Goal: Communication & Community: Answer question/provide support

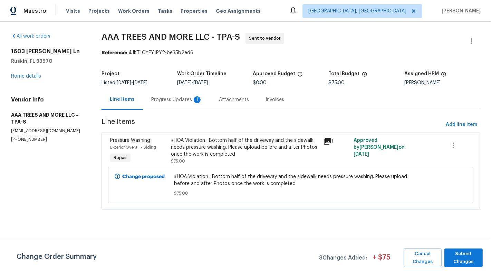
click at [179, 92] on div "Progress Updates 1" at bounding box center [177, 99] width 68 height 20
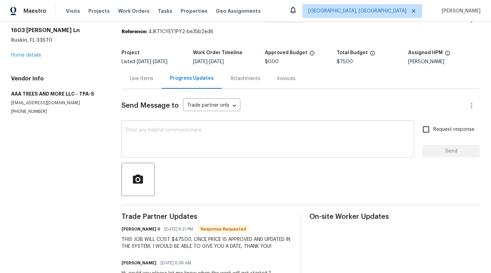
scroll to position [21, 0]
click at [130, 78] on div "Line Items" at bounding box center [141, 78] width 23 height 7
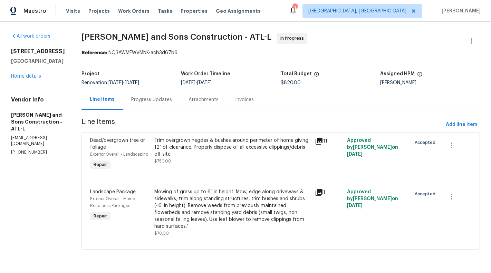
click at [180, 98] on div "Attachments" at bounding box center [203, 99] width 47 height 20
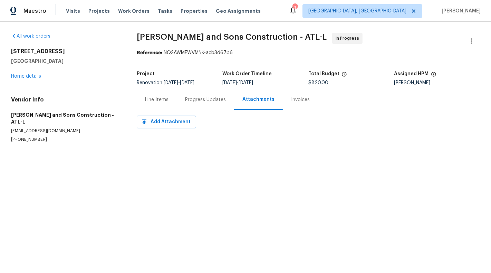
click at [187, 99] on div "Progress Updates" at bounding box center [205, 99] width 41 height 7
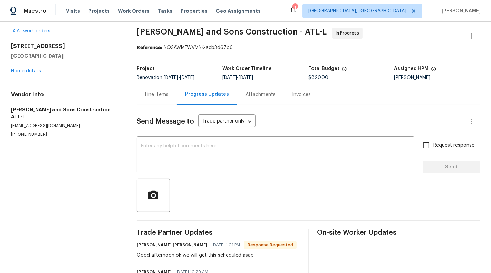
scroll to position [6, 0]
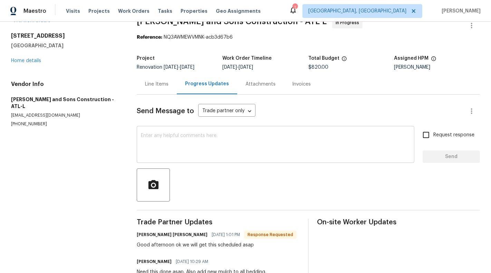
scroll to position [16, 0]
click at [155, 84] on div "Line Items" at bounding box center [156, 83] width 23 height 7
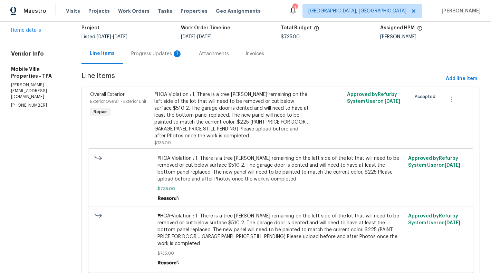
scroll to position [14, 0]
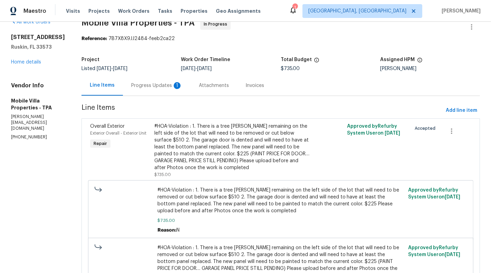
click at [148, 98] on section "Mobile Villa Properties - TPA In Progress Reference: 7B7X8X9JJ2484-feeb2ca22 Pr…" at bounding box center [281, 169] width 399 height 301
click at [138, 86] on div "Progress Updates 1" at bounding box center [156, 85] width 51 height 7
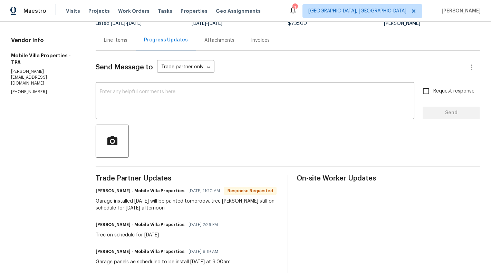
scroll to position [63, 0]
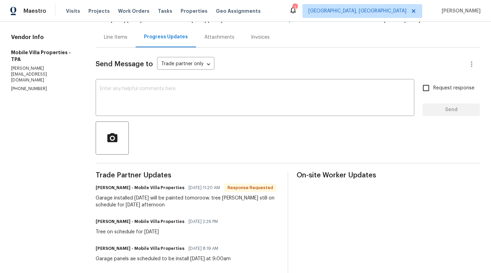
click at [101, 200] on div "Garage installed today will be painted tomoroow. tree stump still on schedule f…" at bounding box center [187, 202] width 183 height 14
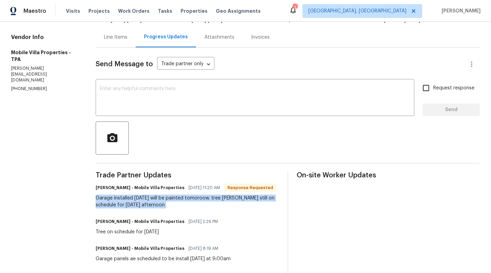
click at [101, 200] on div "Garage installed today will be painted tomoroow. tree stump still on schedule f…" at bounding box center [187, 202] width 183 height 14
copy div "Garage installed today will be painted tomoroow. tree stump still on schedule f…"
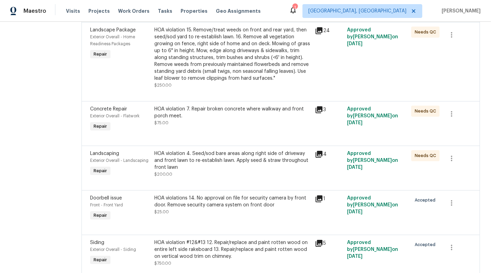
scroll to position [593, 0]
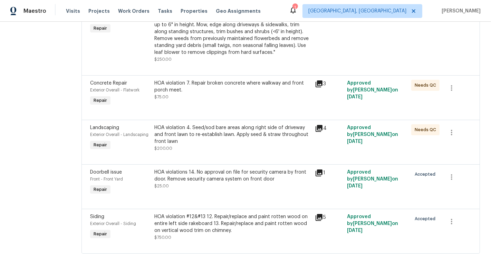
click at [255, 181] on div "HOA violations 14. No approval on file for security camera by front door. Remov…" at bounding box center [232, 176] width 157 height 14
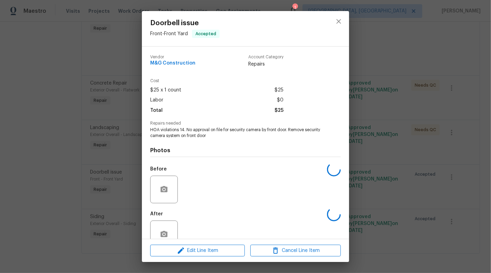
scroll to position [16, 0]
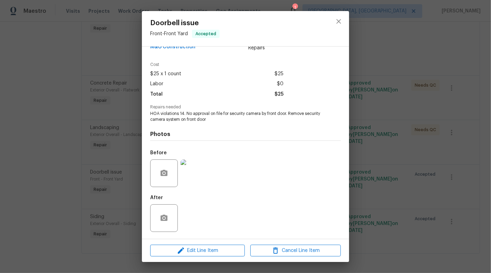
click at [210, 181] on div "Before" at bounding box center [245, 168] width 191 height 45
click at [197, 181] on img at bounding box center [195, 174] width 28 height 28
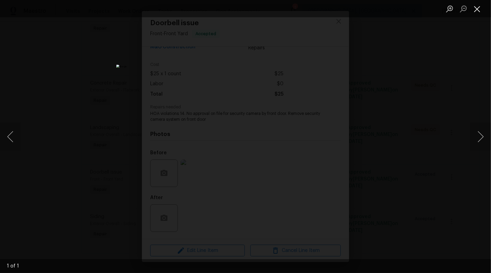
click at [475, 11] on button "Close lightbox" at bounding box center [478, 9] width 14 height 12
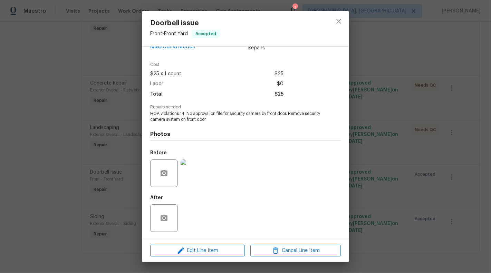
click at [438, 142] on div "Doorbell issue Front - Front Yard Accepted Vendor M&G Construction Account Cate…" at bounding box center [245, 136] width 491 height 273
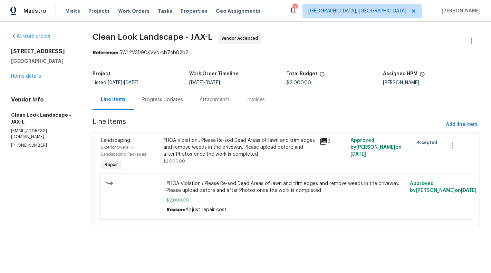
click at [176, 106] on div "Progress Updates" at bounding box center [162, 99] width 57 height 20
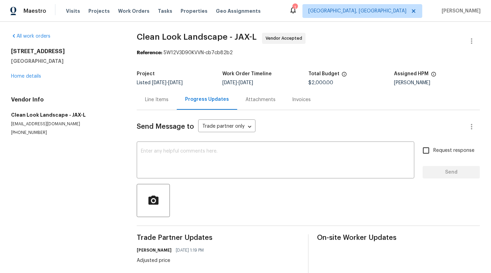
click at [144, 97] on div "Line Items" at bounding box center [157, 99] width 40 height 20
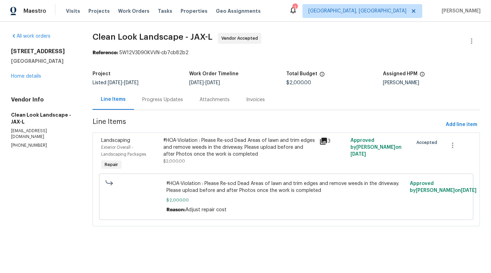
click at [161, 103] on div "Progress Updates" at bounding box center [162, 99] width 57 height 20
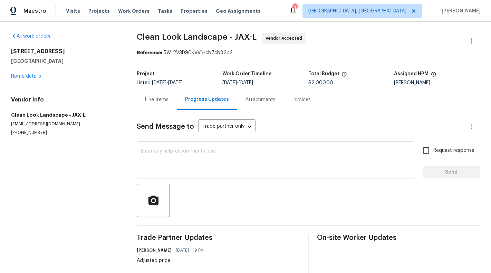
scroll to position [84, 0]
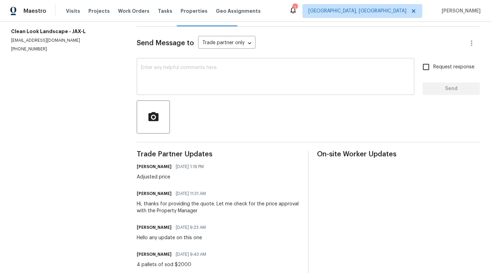
click at [204, 76] on textarea at bounding box center [275, 77] width 269 height 24
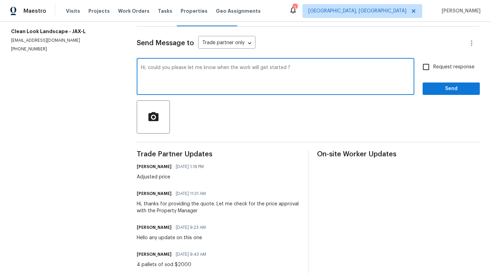
type textarea "Hi, could you please let me know when the work will get started ?"
click at [441, 70] on label "Request response" at bounding box center [447, 67] width 56 height 15
click at [434, 70] on input "Request response" at bounding box center [426, 67] width 15 height 15
checkbox input "true"
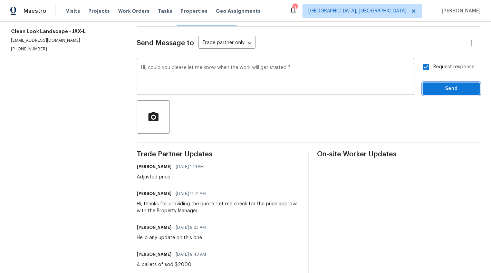
click at [450, 89] on span "Send" at bounding box center [451, 89] width 46 height 9
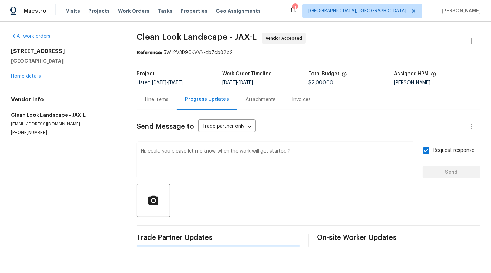
scroll to position [0, 0]
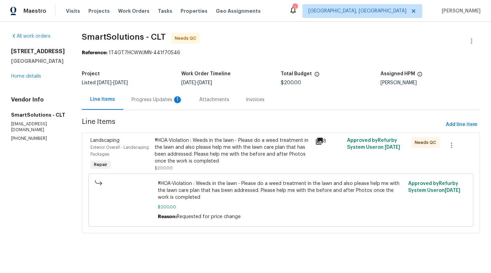
click at [157, 98] on div "Progress Updates 1" at bounding box center [157, 99] width 51 height 7
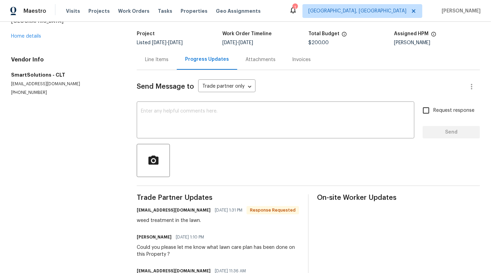
scroll to position [37, 0]
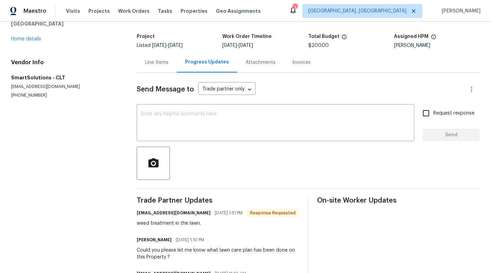
click at [151, 69] on div "Line Items" at bounding box center [157, 62] width 40 height 20
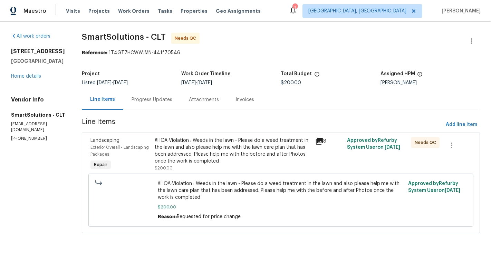
click at [198, 158] on div "#HOA-Violation : Weeds in the lawn - Please do a weed treatment in the lawn and…" at bounding box center [233, 151] width 156 height 28
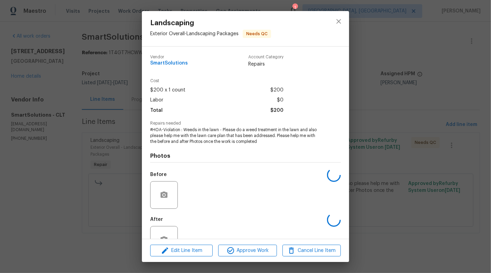
scroll to position [22, 0]
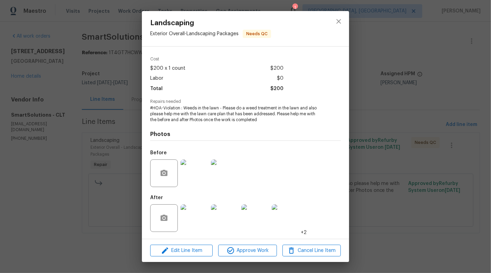
click at [190, 216] on img at bounding box center [195, 219] width 28 height 28
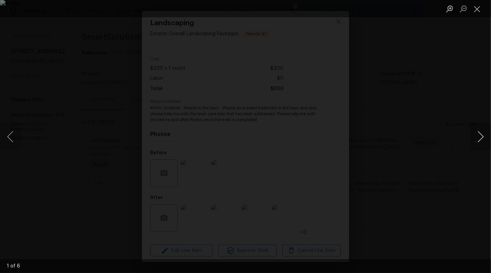
click at [479, 134] on button "Next image" at bounding box center [481, 137] width 21 height 28
click at [482, 136] on button "Next image" at bounding box center [481, 137] width 21 height 28
click at [17, 138] on button "Previous image" at bounding box center [10, 137] width 21 height 28
click at [483, 136] on button "Next image" at bounding box center [481, 137] width 21 height 28
click at [491, 142] on button "Next image" at bounding box center [481, 137] width 21 height 28
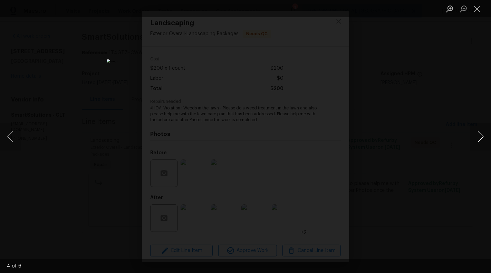
click at [491, 142] on button "Next image" at bounding box center [481, 137] width 21 height 28
click at [488, 143] on button "Next image" at bounding box center [481, 137] width 21 height 28
click at [476, 9] on button "Close lightbox" at bounding box center [478, 9] width 14 height 12
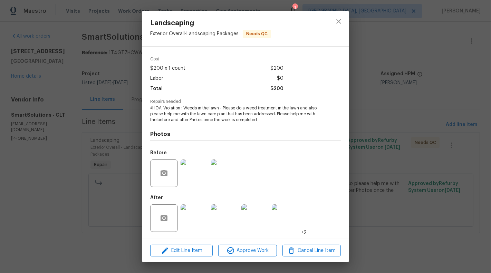
click at [73, 188] on div "Landscaping Exterior Overall - Landscaping Packages Needs QC Vendor SmartSoluti…" at bounding box center [245, 136] width 491 height 273
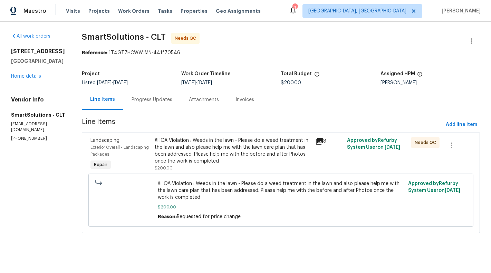
click at [214, 158] on div "#HOA-Violation : Weeds in the lawn - Please do a weed treatment in the lawn and…" at bounding box center [233, 151] width 156 height 28
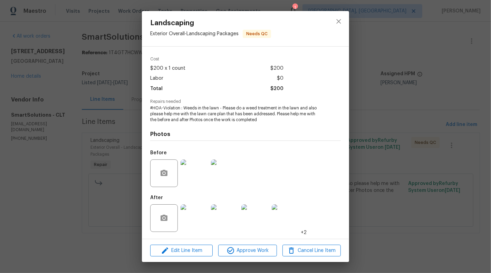
click at [192, 173] on img at bounding box center [195, 174] width 28 height 28
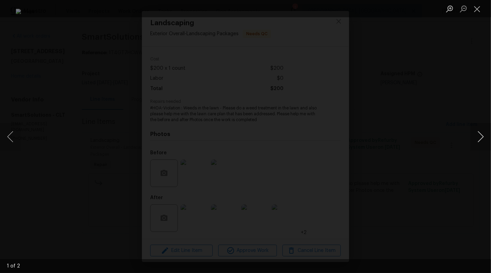
click at [485, 134] on button "Next image" at bounding box center [481, 137] width 21 height 28
click at [480, 7] on button "Close lightbox" at bounding box center [478, 9] width 14 height 12
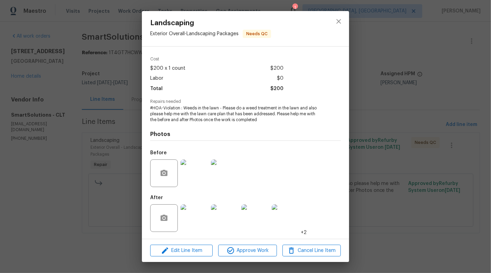
click at [91, 197] on div "Landscaping Exterior Overall - Landscaping Packages Needs QC Vendor SmartSoluti…" at bounding box center [245, 136] width 491 height 273
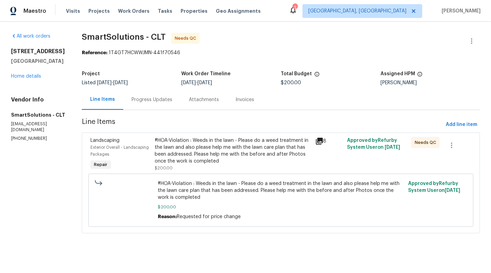
click at [146, 102] on div "Progress Updates" at bounding box center [152, 99] width 41 height 7
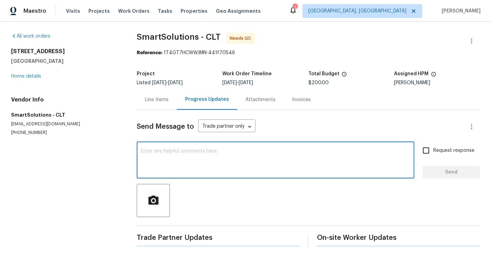
click at [183, 170] on textarea at bounding box center [275, 161] width 269 height 24
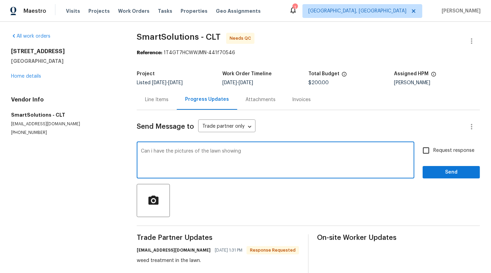
drag, startPoint x: 210, startPoint y: 151, endPoint x: 262, endPoint y: 151, distance: 52.5
click at [262, 151] on textarea "Can i have the pictures of the lawn showing" at bounding box center [275, 161] width 269 height 24
type textarea "Can i have the pictures of the right and left side of the lawn ?"
click at [453, 151] on span "Request response" at bounding box center [454, 150] width 41 height 7
click at [434, 151] on input "Request response" at bounding box center [426, 150] width 15 height 15
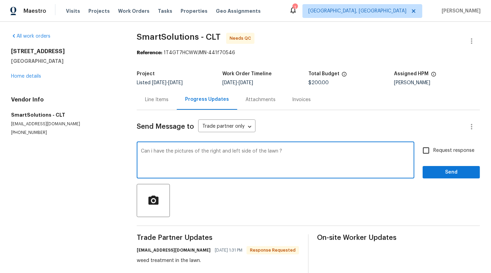
checkbox input "true"
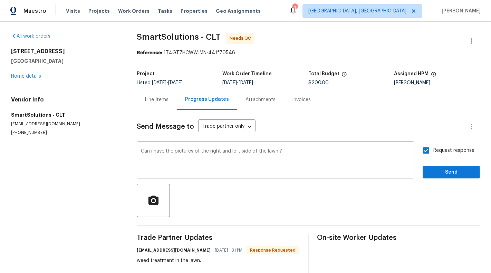
click at [453, 179] on div "Send Message to Trade partner only Trade partner only ​ Can i have the pictures…" at bounding box center [308, 269] width 343 height 318
click at [451, 172] on span "Send" at bounding box center [451, 172] width 46 height 9
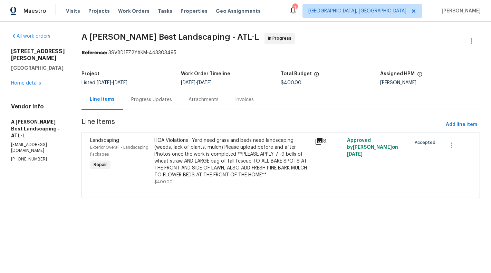
click at [240, 144] on div "HOA Violations : Yard need grass and beds need landscaping (weeds, lack of plan…" at bounding box center [232, 157] width 157 height 41
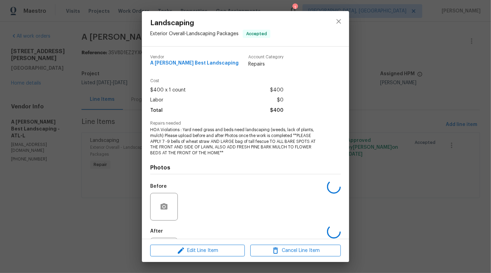
scroll to position [34, 0]
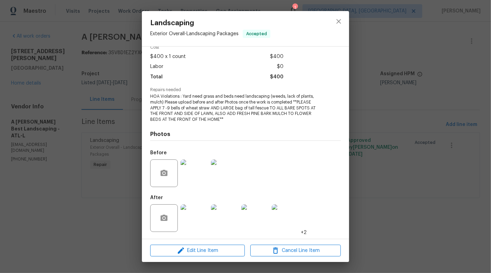
click at [105, 220] on div "Landscaping Exterior Overall - Landscaping Packages Accepted Vendor A [PERSON_N…" at bounding box center [245, 136] width 491 height 273
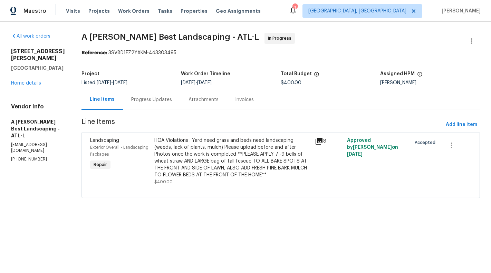
click at [216, 157] on div "HOA Violations : Yard need grass and beds need landscaping (weeds, lack of plan…" at bounding box center [232, 157] width 157 height 41
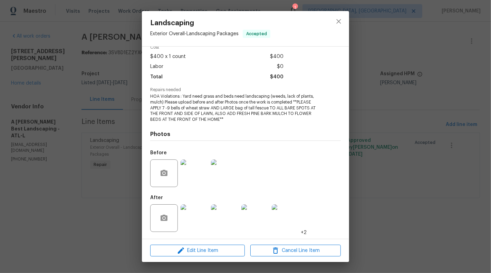
click at [190, 219] on img at bounding box center [195, 219] width 28 height 28
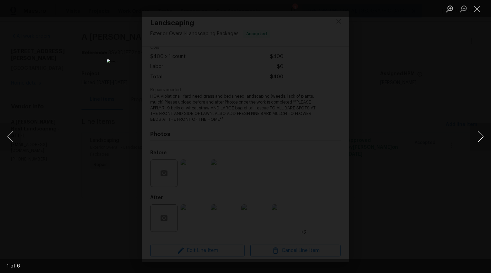
click at [481, 144] on button "Next image" at bounding box center [481, 137] width 21 height 28
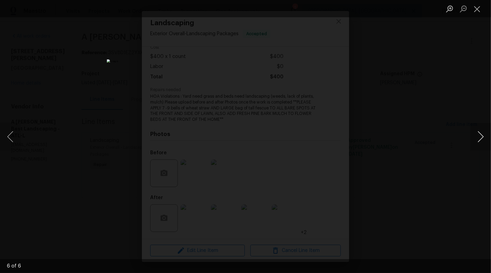
click at [481, 144] on button "Next image" at bounding box center [481, 137] width 21 height 28
click at [473, 11] on button "Close lightbox" at bounding box center [478, 9] width 14 height 12
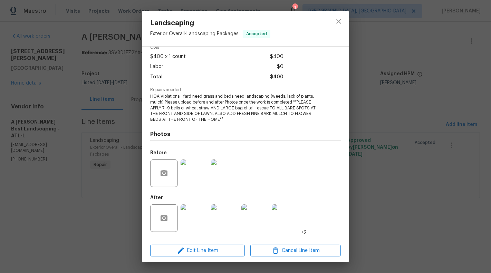
click at [56, 161] on div "Landscaping Exterior Overall - Landscaping Packages Accepted Vendor A [PERSON_N…" at bounding box center [245, 136] width 491 height 273
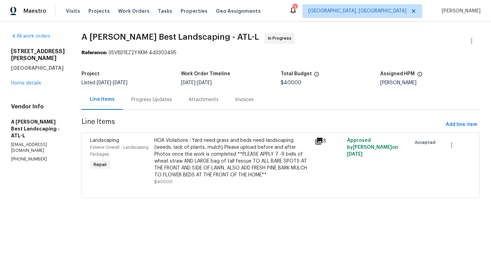
click at [164, 110] on div "Line Items Progress Updates Attachments Invoices" at bounding box center [281, 99] width 399 height 21
click at [161, 101] on div "Progress Updates" at bounding box center [151, 99] width 41 height 7
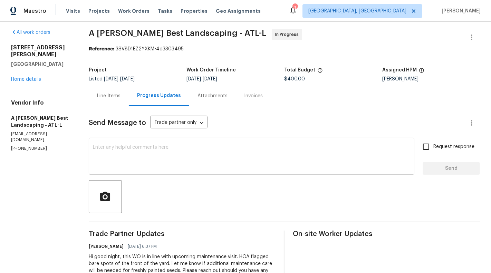
scroll to position [31, 0]
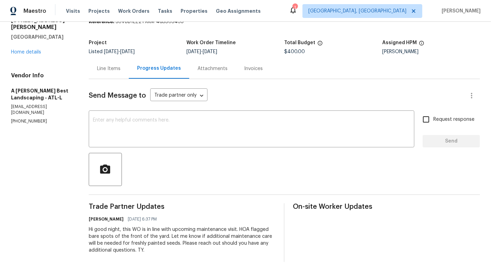
click at [116, 67] on div "Line Items" at bounding box center [108, 68] width 23 height 7
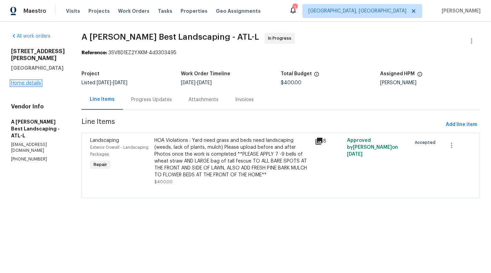
click at [24, 81] on link "Home details" at bounding box center [26, 83] width 30 height 5
click at [26, 73] on div "4190 Haynes Mill Ct NW Kennesaw, GA 30144 Home details" at bounding box center [38, 67] width 54 height 39
click at [26, 81] on link "Home details" at bounding box center [26, 83] width 30 height 5
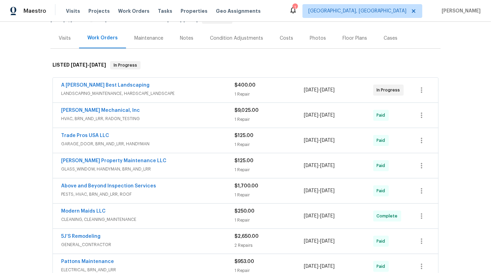
scroll to position [86, 0]
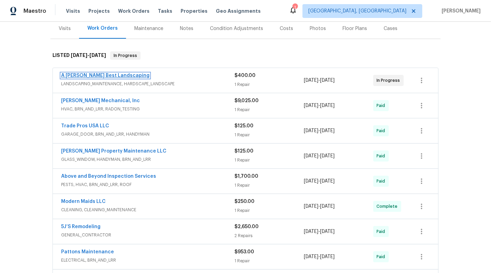
click at [98, 76] on link "A [PERSON_NAME] Best Landscaping" at bounding box center [105, 75] width 88 height 5
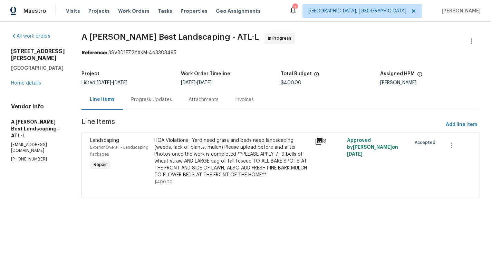
click at [165, 103] on div "Progress Updates" at bounding box center [151, 99] width 41 height 7
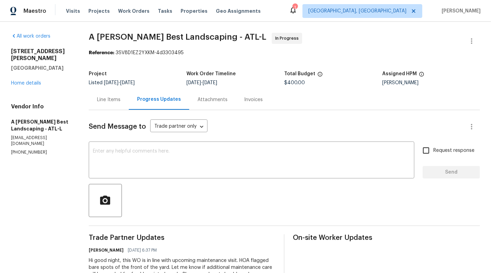
click at [147, 106] on div "Progress Updates" at bounding box center [159, 99] width 60 height 20
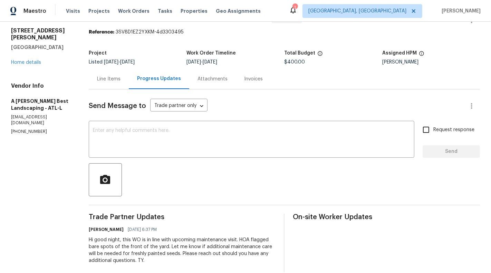
click at [113, 80] on div "Line Items" at bounding box center [108, 79] width 23 height 7
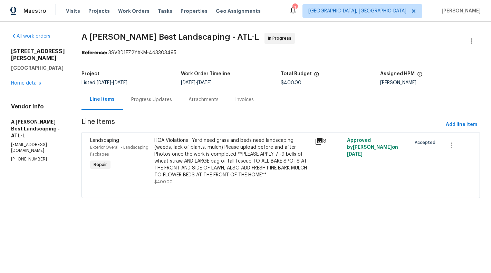
click at [162, 114] on section "A Lopez Best Landscaping - ATL-L In Progress Reference: 3SV8D1EZ2YXKM-4d3303495…" at bounding box center [281, 120] width 399 height 174
click at [158, 107] on div "Progress Updates" at bounding box center [151, 99] width 57 height 20
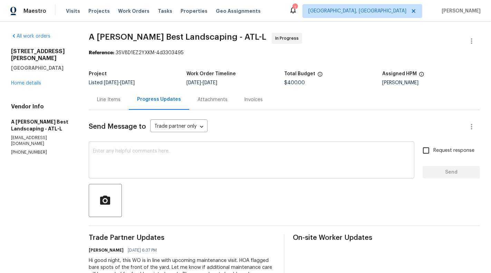
scroll to position [31, 0]
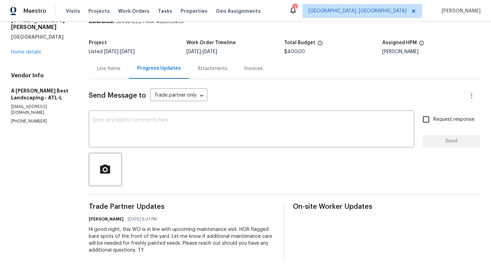
click at [120, 75] on div "Line Items" at bounding box center [109, 68] width 40 height 20
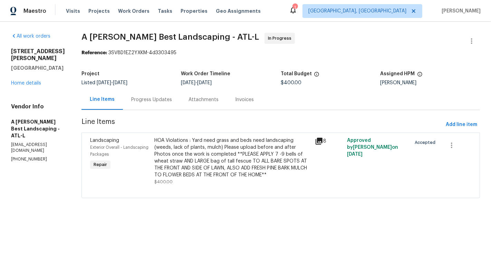
click at [225, 151] on div "HOA Violations : Yard need grass and beds need landscaping (weeds, lack of plan…" at bounding box center [232, 157] width 157 height 41
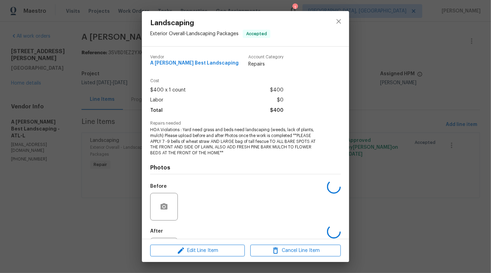
scroll to position [34, 0]
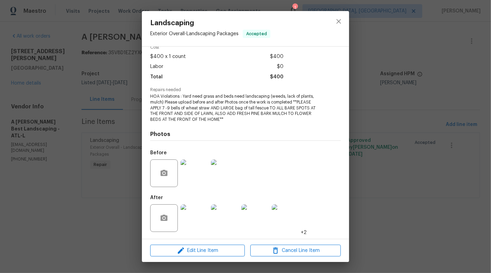
click at [191, 176] on img at bounding box center [195, 174] width 28 height 28
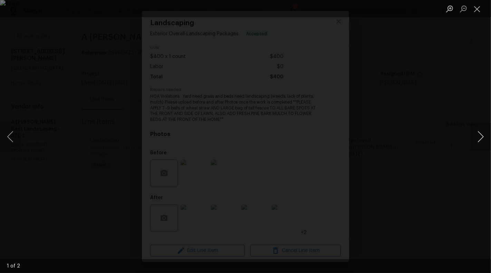
click at [484, 133] on button "Next image" at bounding box center [481, 137] width 21 height 28
click at [477, 6] on button "Close lightbox" at bounding box center [478, 9] width 14 height 12
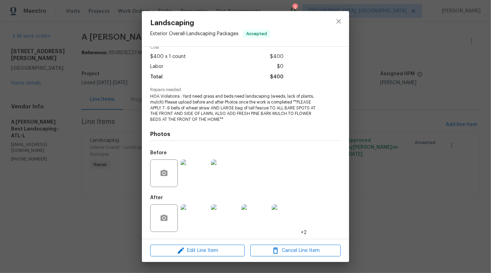
click at [209, 212] on div at bounding box center [194, 218] width 30 height 36
click at [195, 220] on img at bounding box center [195, 219] width 28 height 28
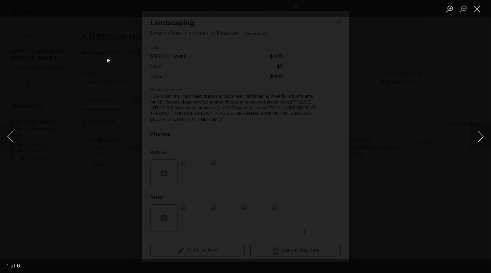
click at [487, 141] on button "Next image" at bounding box center [481, 137] width 21 height 28
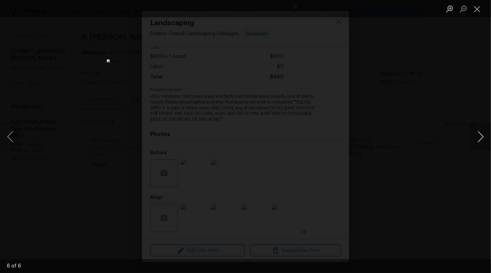
click at [487, 141] on button "Next image" at bounding box center [481, 137] width 21 height 28
click at [476, 11] on button "Close lightbox" at bounding box center [478, 9] width 14 height 12
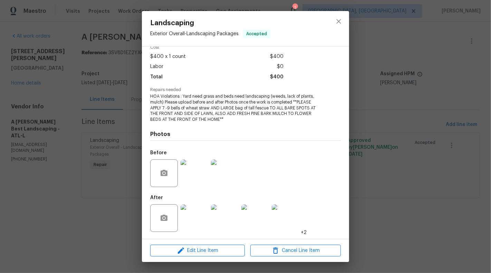
click at [73, 129] on div "Landscaping Exterior Overall - Landscaping Packages Accepted Vendor A [PERSON_N…" at bounding box center [245, 136] width 491 height 273
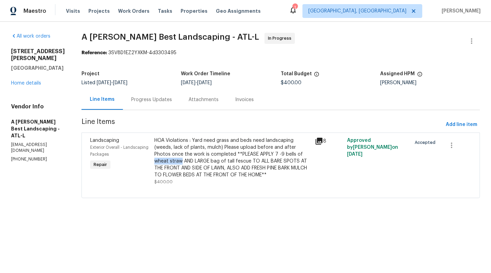
drag, startPoint x: 165, startPoint y: 161, endPoint x: 194, endPoint y: 162, distance: 28.4
click at [194, 162] on div "HOA Violations : Yard need grass and beds need landscaping (weeds, lack of plan…" at bounding box center [232, 161] width 161 height 53
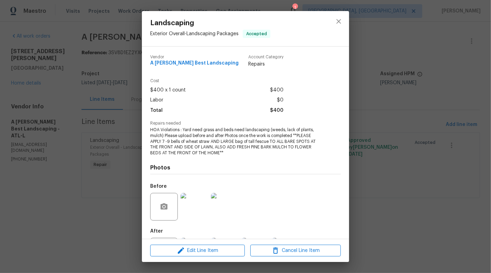
copy div "wheat straw"
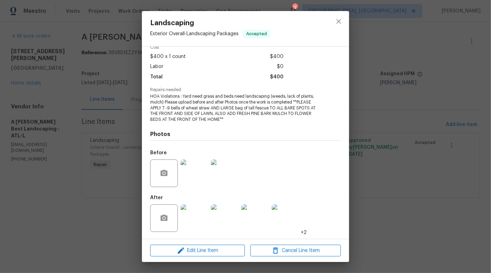
click at [191, 218] on img at bounding box center [195, 219] width 28 height 28
